Goal: Task Accomplishment & Management: Manage account settings

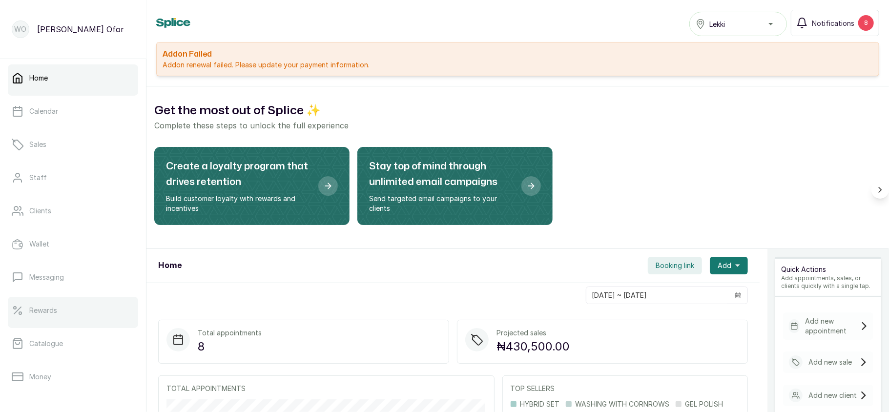
click at [52, 315] on p "Rewards" at bounding box center [43, 311] width 28 height 10
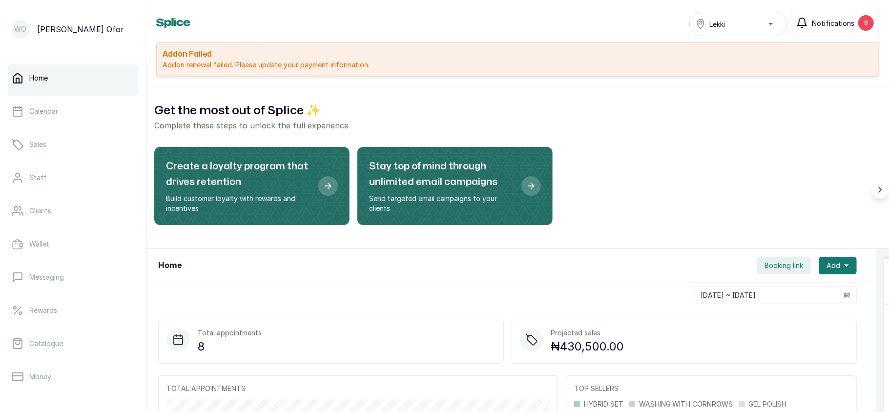
click at [844, 20] on span "Notifications" at bounding box center [833, 23] width 42 height 10
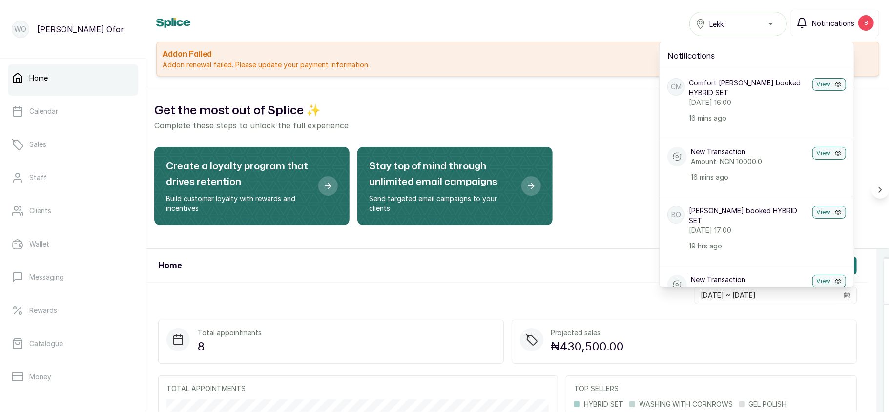
click at [844, 20] on span "Notifications" at bounding box center [833, 23] width 42 height 10
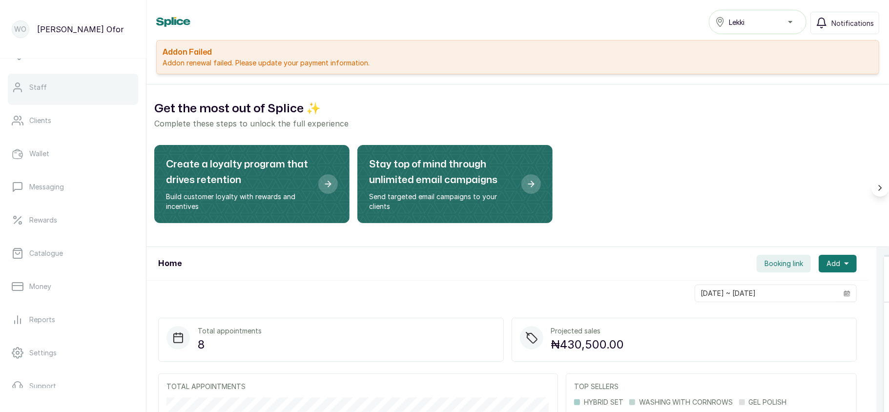
scroll to position [91, 0]
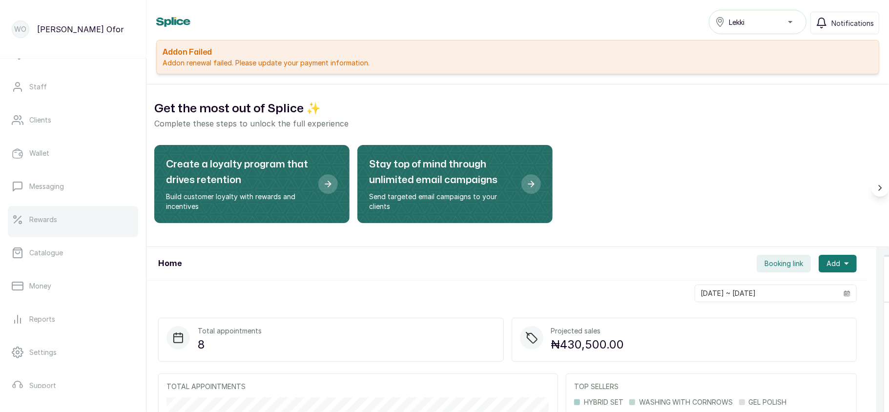
click at [61, 222] on link "Rewards" at bounding box center [73, 219] width 130 height 27
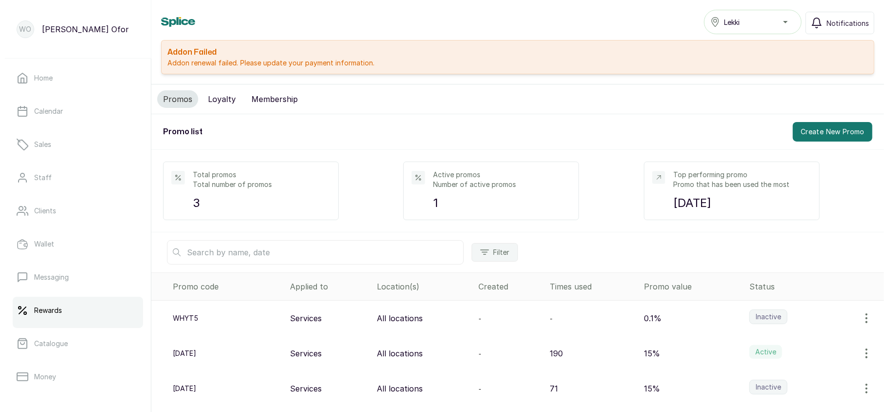
scroll to position [26, 0]
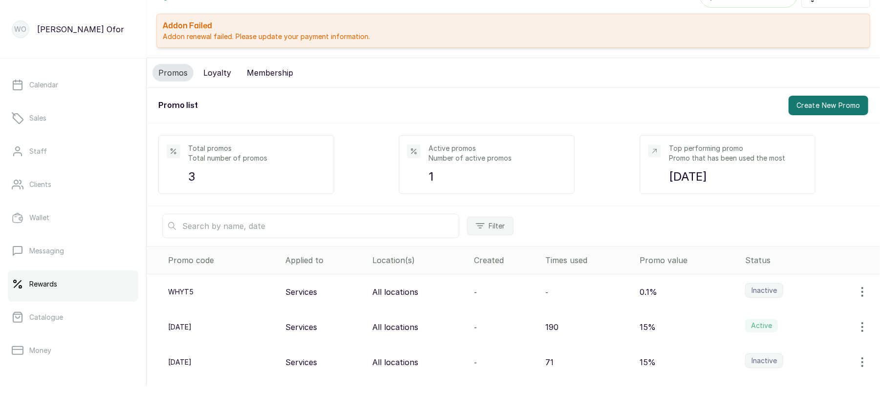
click at [856, 333] on icon "button" at bounding box center [862, 327] width 12 height 12
click at [790, 357] on span "Edit" at bounding box center [797, 355] width 14 height 12
select select "percentage"
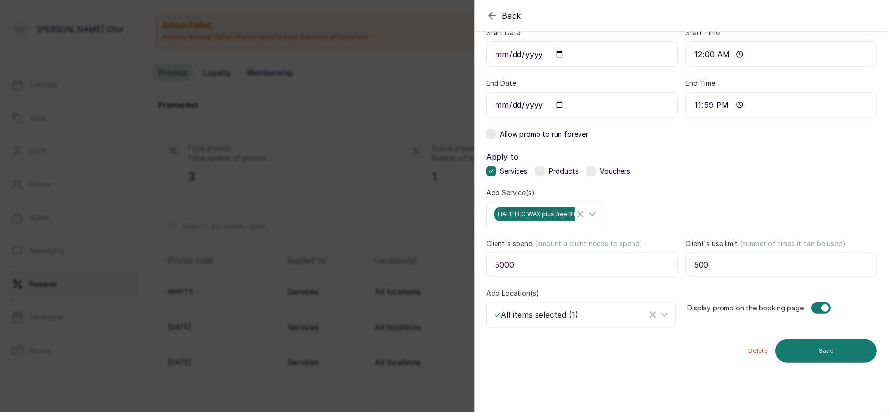
scroll to position [283, 0]
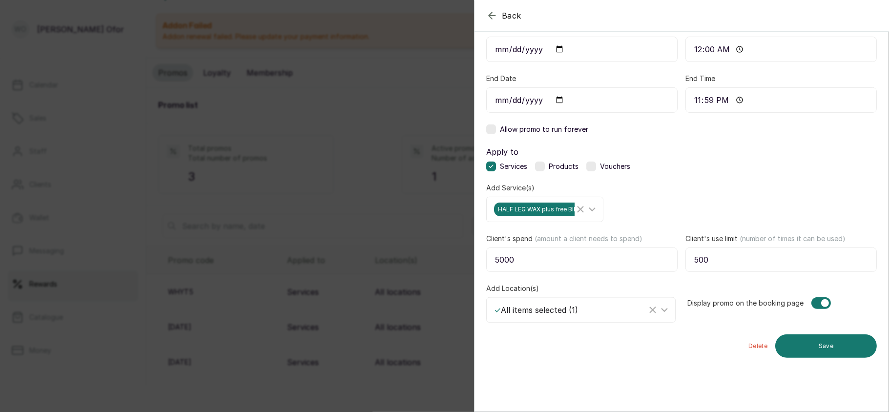
click at [323, 278] on div "Back Edit Promo Modify existing promo for your business Promo details Advanced …" at bounding box center [444, 206] width 889 height 412
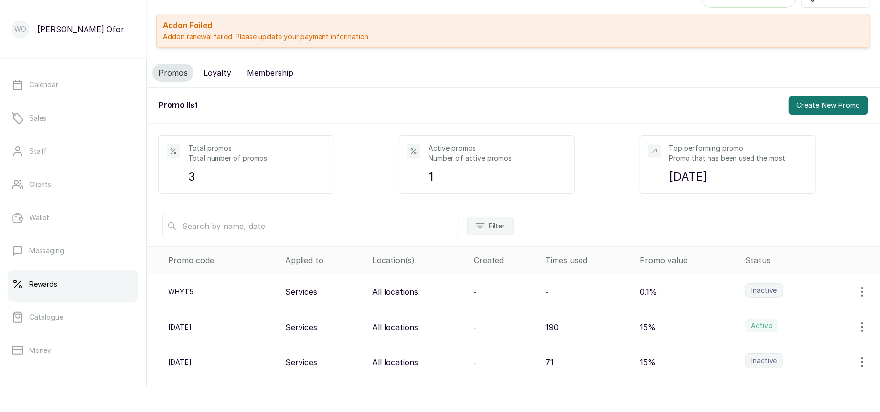
click at [379, 330] on p "All locations" at bounding box center [395, 327] width 46 height 12
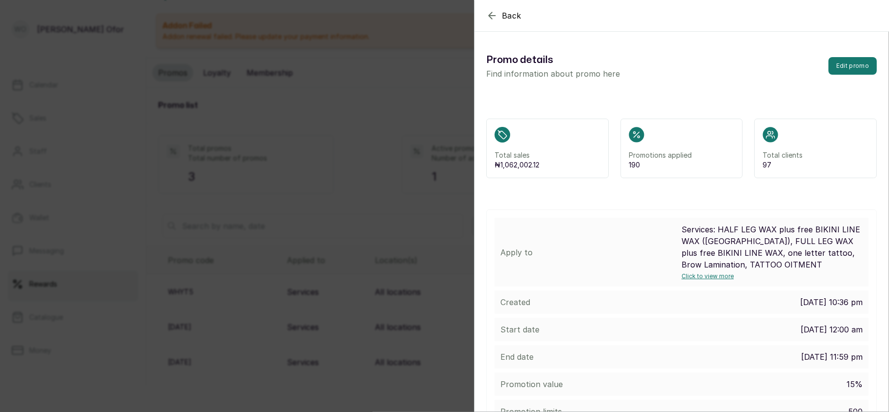
scroll to position [126, 0]
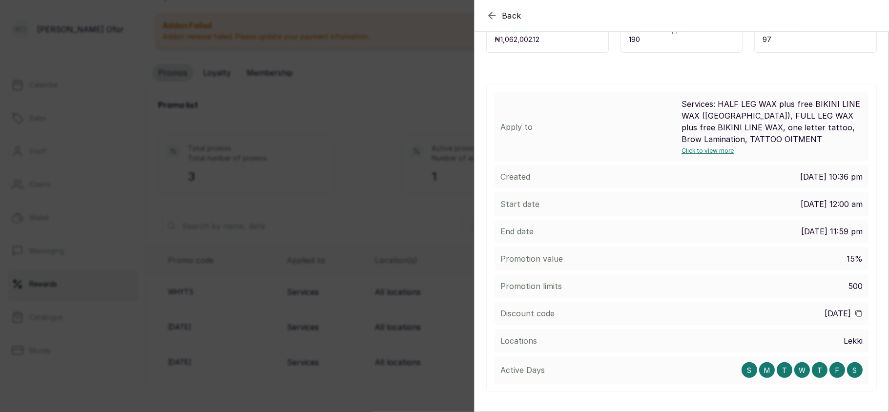
click at [379, 274] on div "Back Promo Promo details Find information about promo here Edit promo Total sal…" at bounding box center [444, 206] width 889 height 412
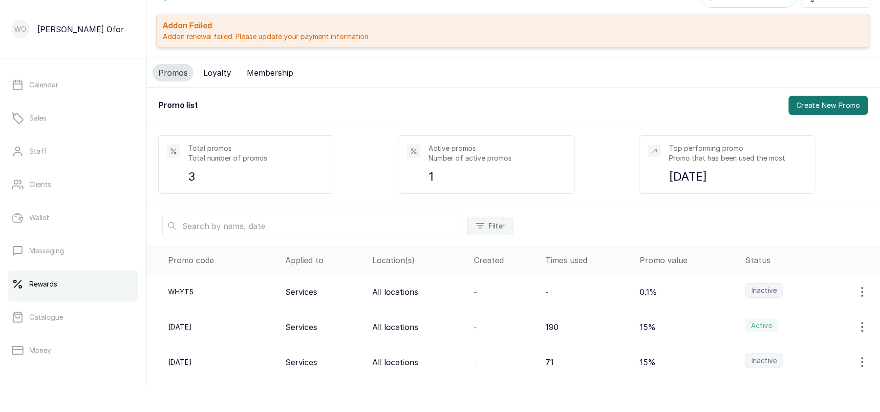
click at [856, 326] on icon "button" at bounding box center [862, 327] width 12 height 12
click at [790, 354] on span "Edit" at bounding box center [797, 355] width 14 height 12
select select "percentage"
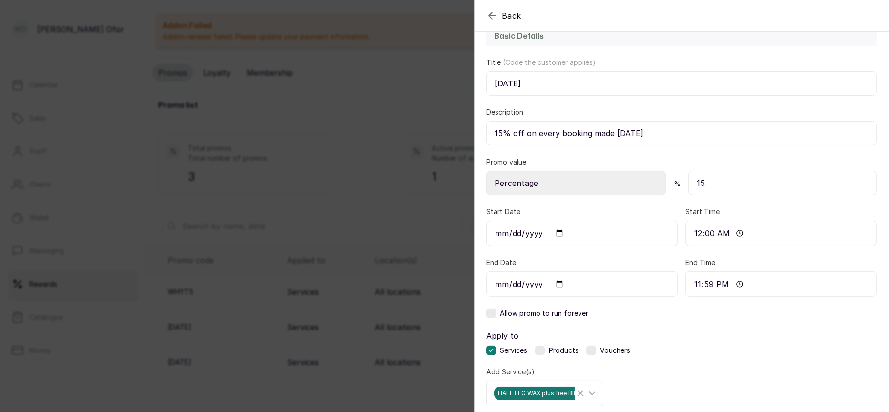
scroll to position [110, 0]
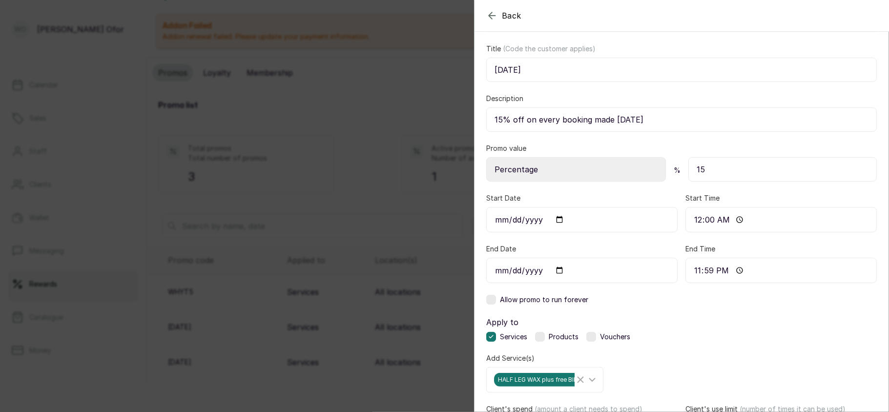
click at [493, 301] on label at bounding box center [491, 300] width 10 height 10
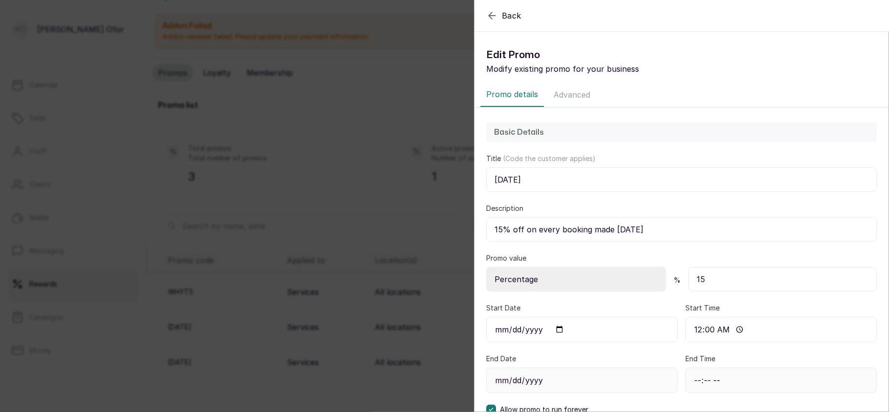
click at [577, 92] on button "Advanced" at bounding box center [572, 95] width 48 height 24
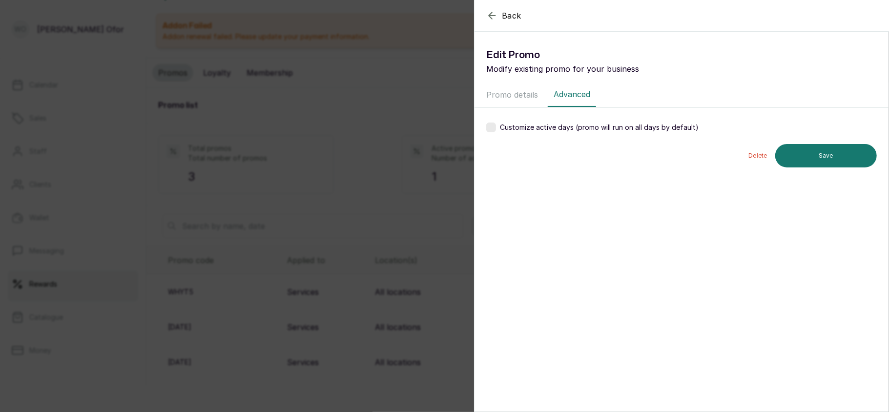
click at [489, 125] on label at bounding box center [491, 128] width 10 height 10
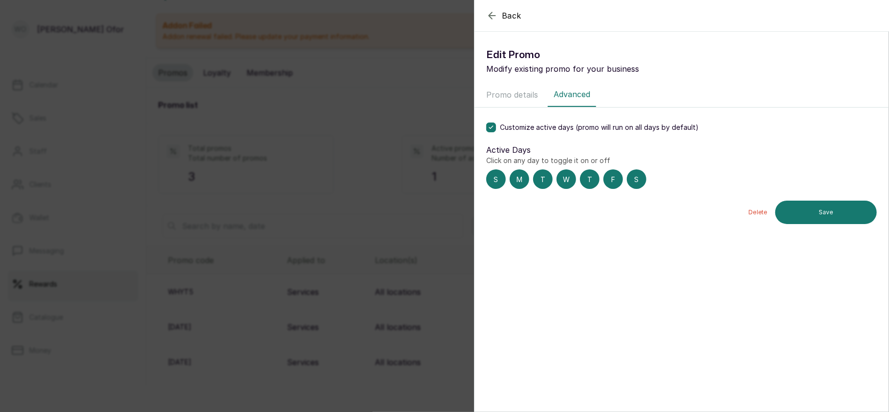
click at [499, 178] on div "S" at bounding box center [496, 179] width 20 height 20
click at [549, 182] on div "T" at bounding box center [543, 179] width 20 height 20
click at [569, 182] on div "W" at bounding box center [567, 179] width 20 height 20
click at [583, 182] on div "T" at bounding box center [590, 179] width 20 height 20
click at [609, 183] on div "F" at bounding box center [614, 179] width 20 height 20
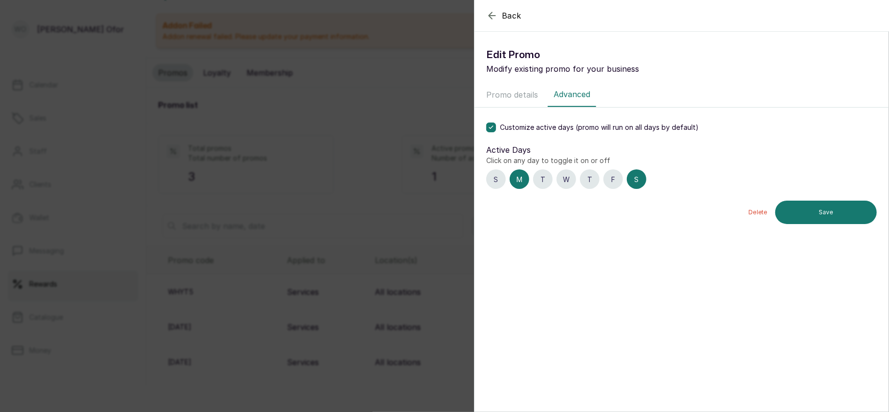
click at [642, 178] on div "S" at bounding box center [637, 179] width 20 height 20
click at [517, 93] on button "Promo details" at bounding box center [512, 95] width 63 height 24
select select "percentage"
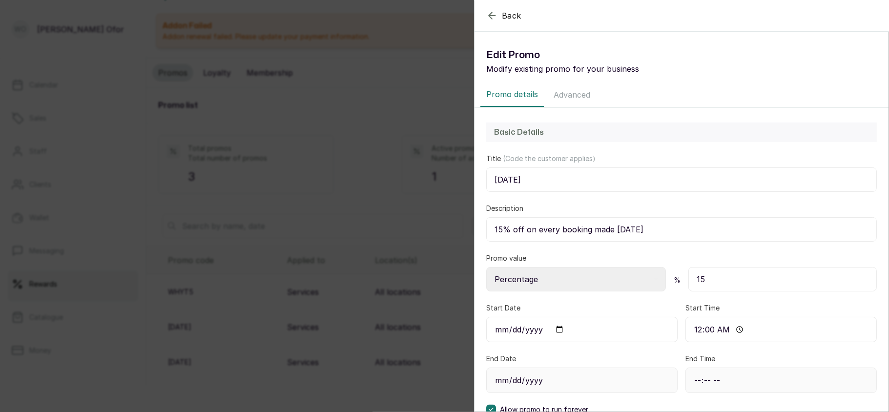
click at [572, 96] on button "Advanced" at bounding box center [572, 95] width 48 height 24
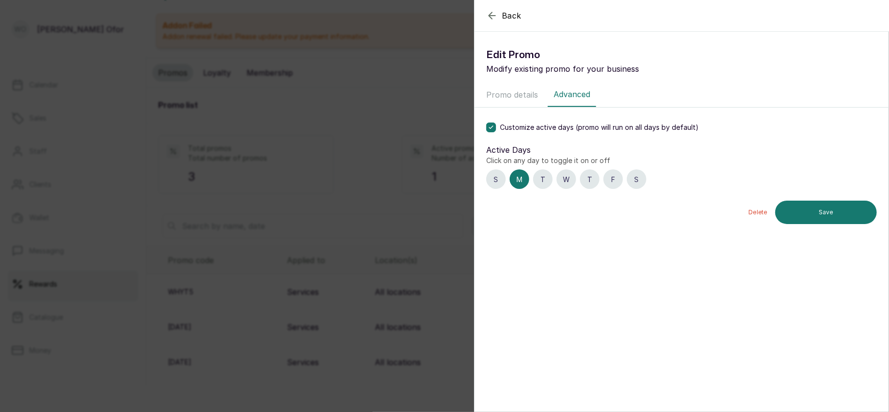
click at [518, 96] on button "Promo details" at bounding box center [512, 95] width 63 height 24
select select "percentage"
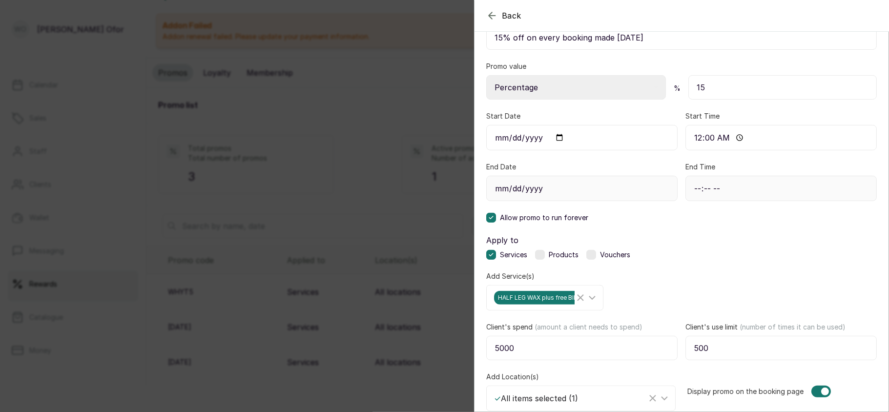
scroll to position [283, 0]
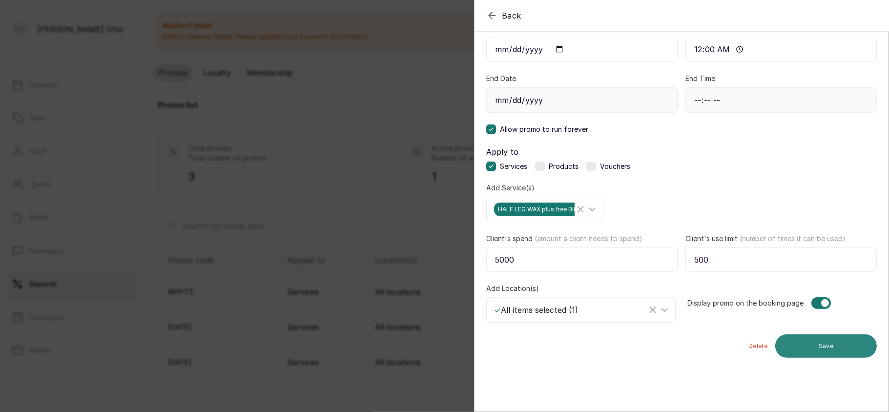
click at [791, 346] on button "Save" at bounding box center [827, 346] width 102 height 23
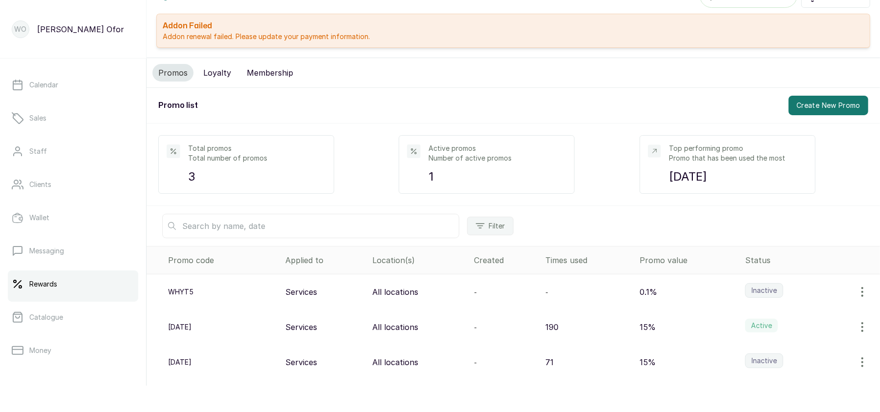
click at [639, 325] on p "15%" at bounding box center [647, 327] width 16 height 12
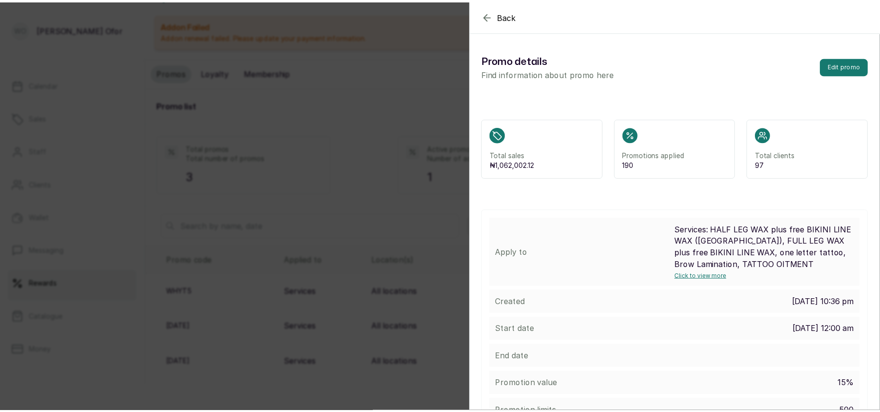
scroll to position [126, 0]
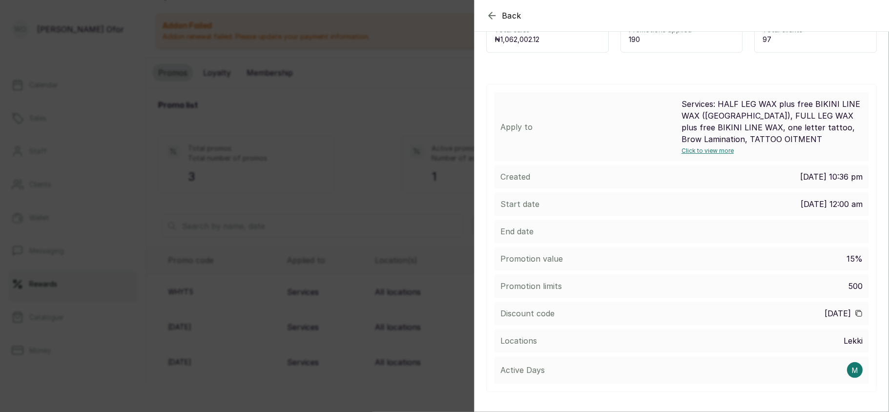
click at [702, 150] on span "Click to view more" at bounding box center [708, 150] width 52 height 7
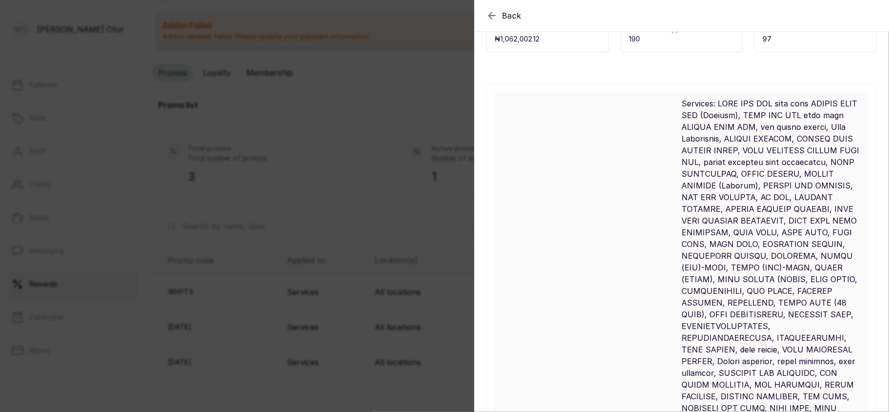
click at [385, 303] on div "Back Promo Promo details Find information about promo here Edit promo Total sal…" at bounding box center [444, 206] width 889 height 412
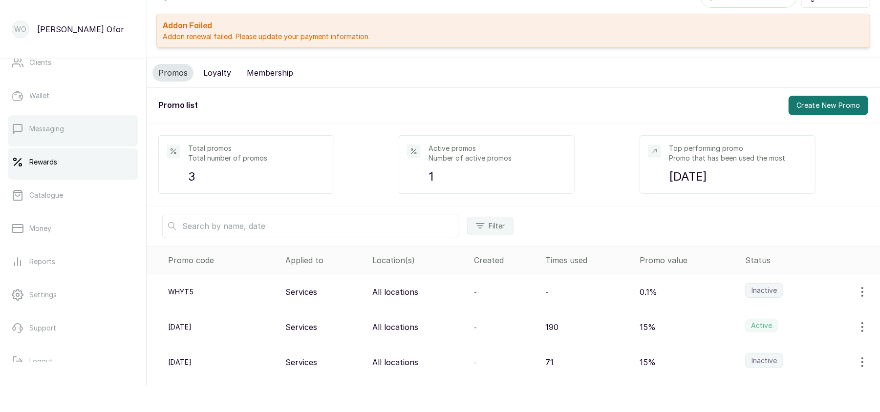
scroll to position [123, 0]
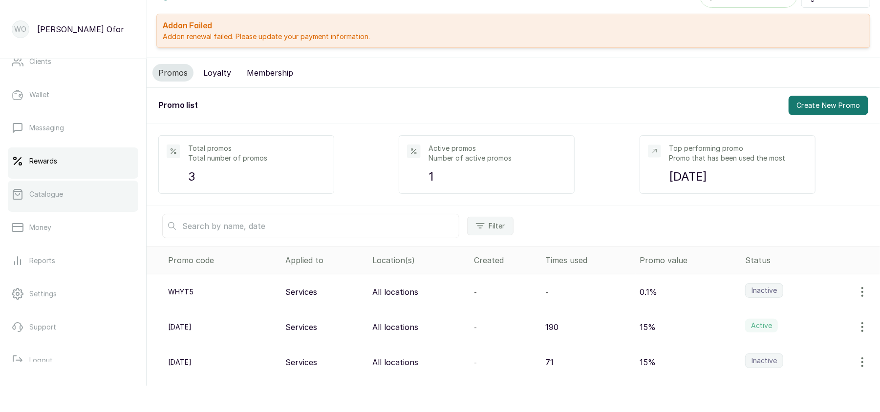
click at [59, 192] on p "Catalogue" at bounding box center [46, 194] width 34 height 10
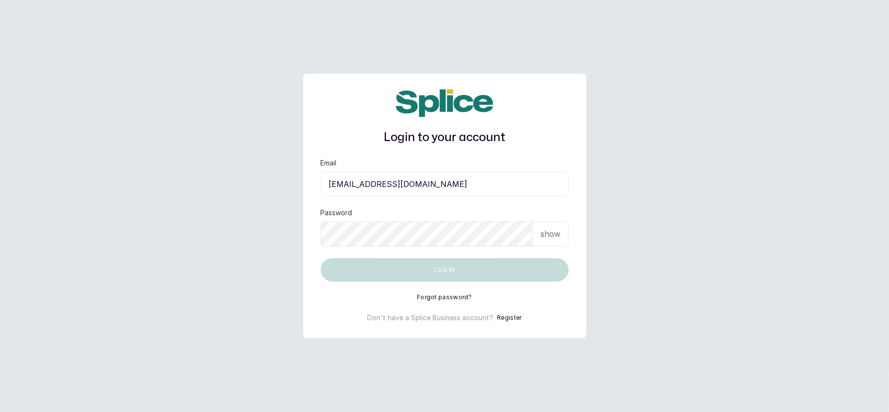
type input "[EMAIL_ADDRESS][DOMAIN_NAME]"
click at [541, 229] on p "show" at bounding box center [551, 234] width 20 height 12
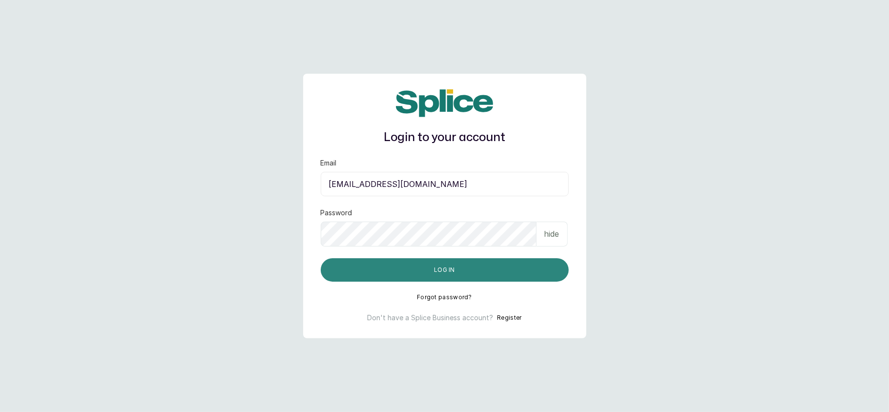
click at [340, 264] on button "Log in" at bounding box center [445, 269] width 248 height 23
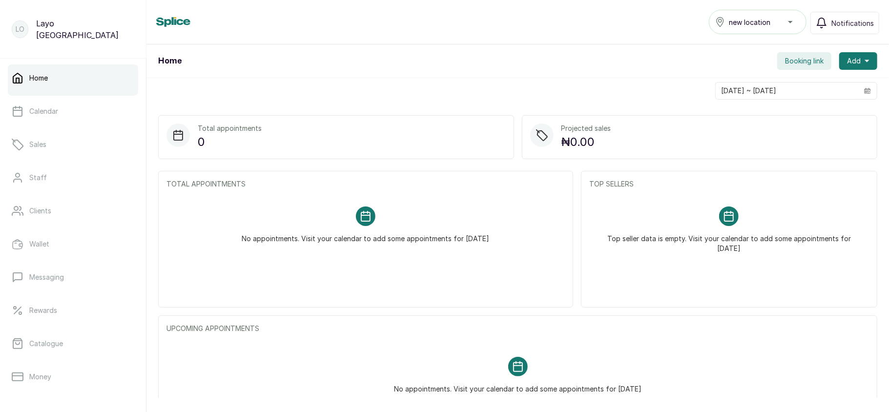
click at [731, 25] on span "new location" at bounding box center [750, 22] width 42 height 10
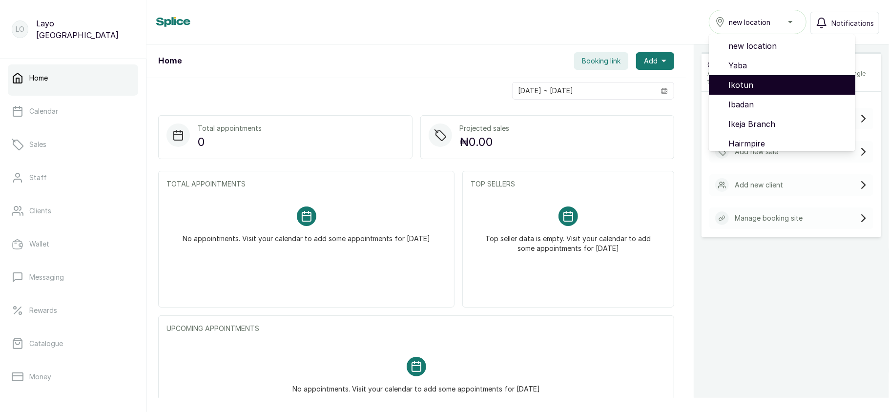
click at [727, 90] on li "Ikotun" at bounding box center [782, 85] width 147 height 20
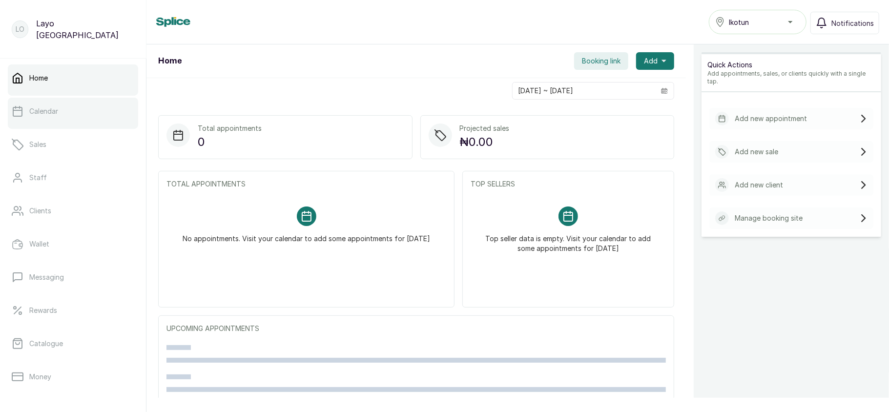
click at [69, 116] on link "Calendar" at bounding box center [73, 111] width 130 height 27
